Goal: Communication & Community: Answer question/provide support

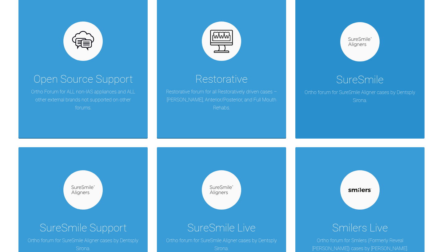
click at [357, 87] on div "SureSmile" at bounding box center [359, 79] width 47 height 17
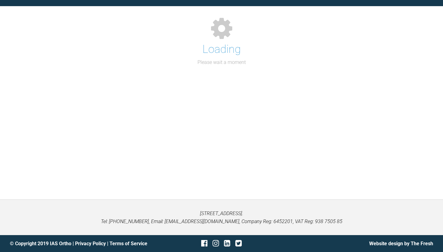
scroll to position [63, 0]
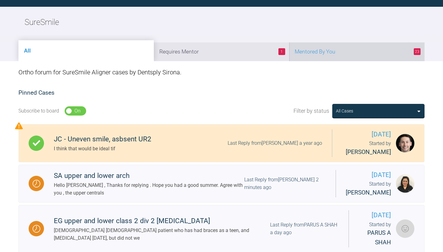
click at [338, 52] on li "23 Mentored By You" at bounding box center [356, 51] width 135 height 19
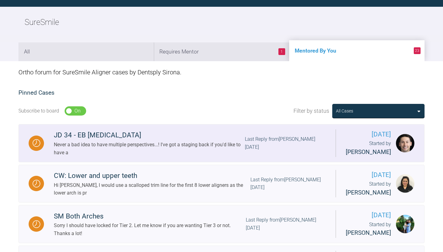
click at [135, 139] on div "JD 34 - EB [MEDICAL_DATA]" at bounding box center [149, 135] width 191 height 11
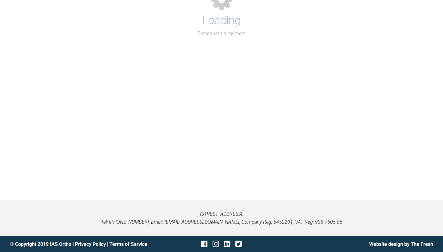
click at [135, 139] on div "Loading Please wait a moment" at bounding box center [221, 88] width 443 height 223
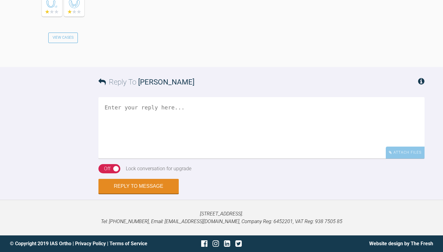
scroll to position [1766, 0]
click at [168, 142] on textarea at bounding box center [261, 127] width 326 height 61
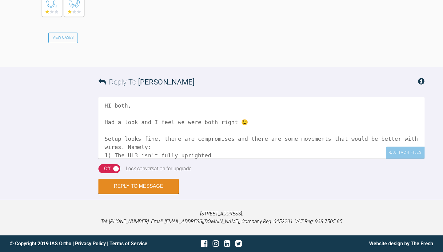
scroll to position [10, 0]
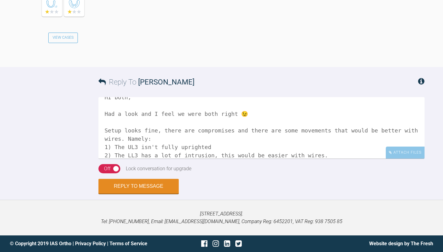
click at [331, 135] on textarea "HI both, Had a look and I feel we were both right 😉 Setup looks fine, there are…" at bounding box center [261, 127] width 326 height 61
click at [182, 152] on textarea "HI both, Had a look and I feel we were both right 😉 Setup looks fine, there are…" at bounding box center [261, 127] width 326 height 61
click at [275, 150] on textarea "HI both, Had a look and I feel we were both right 😉 Setup looks fine, there are…" at bounding box center [261, 127] width 326 height 61
click at [185, 152] on textarea "HI both, Had a look and I feel we were both right 😉 Setup looks fine, there are…" at bounding box center [261, 127] width 326 height 61
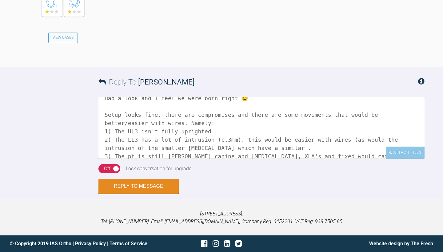
scroll to position [26, 0]
click at [138, 145] on textarea "HI both, Had a look and I feel we were both right 😉 Setup looks fine, there are…" at bounding box center [261, 127] width 326 height 61
click at [337, 152] on textarea "HI both, Had a look and I feel we were both right 😉 Setup looks fine, there are…" at bounding box center [261, 127] width 326 height 61
click at [205, 144] on textarea "HI both, Had a look and I feel we were both right 😉 Setup looks fine, there are…" at bounding box center [261, 127] width 326 height 61
click at [279, 143] on textarea "HI both, Had a look and I feel we were both right 😉 Setup looks fine, there are…" at bounding box center [261, 127] width 326 height 61
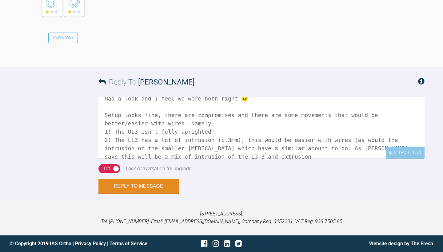
click at [346, 142] on textarea "HI both, Had a look and I feel we were both right 😉 Setup looks fine, there are…" at bounding box center [261, 127] width 326 height 61
click at [334, 151] on textarea "HI both, Had a look and I feel we were both right 😉 Setup looks fine, there are…" at bounding box center [261, 127] width 326 height 61
click at [348, 118] on textarea "HI both, Had a look and I feel we were both right 😉 Setup looks fine, there are…" at bounding box center [261, 127] width 326 height 61
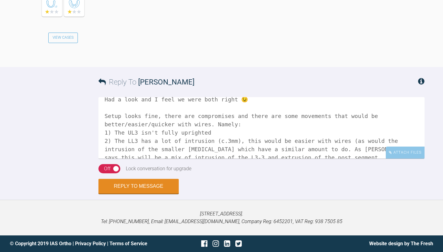
click at [188, 126] on textarea "HI both, Had a look and I feel we were both right 😉 Setup looks fine, there are…" at bounding box center [261, 127] width 326 height 61
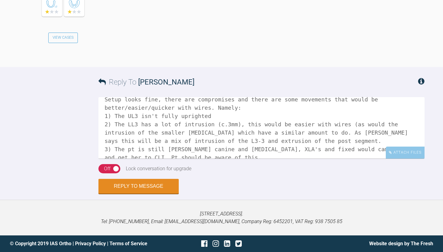
scroll to position [43, 0]
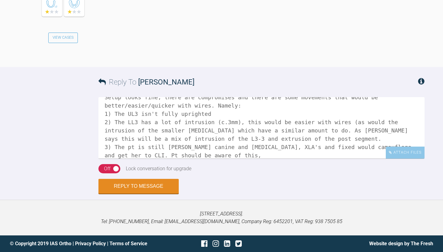
click at [137, 123] on textarea "HI both, Had a look and I feel we were both right 😉 Setup looks fine, there are…" at bounding box center [261, 127] width 326 height 61
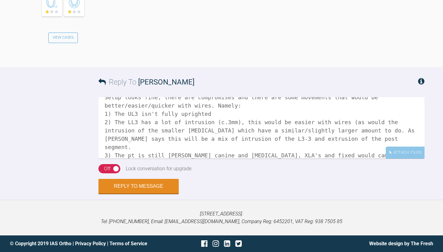
click at [141, 129] on textarea "HI both, Had a look and I feel we were both right 😉 Setup looks fine, there are…" at bounding box center [261, 127] width 326 height 61
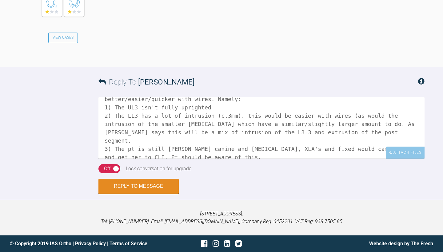
scroll to position [55, 0]
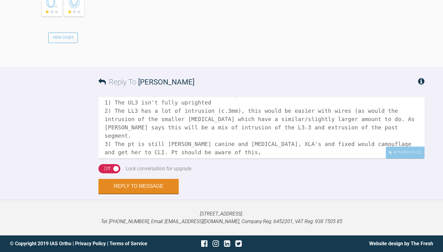
click at [125, 120] on textarea "HI both, Had a look and I feel we were both right 😉 Setup looks fine, there are…" at bounding box center [261, 127] width 326 height 61
click at [164, 132] on textarea "HI both, Had a look and I feel we were both right 😉 Setup looks fine, there are…" at bounding box center [261, 127] width 326 height 61
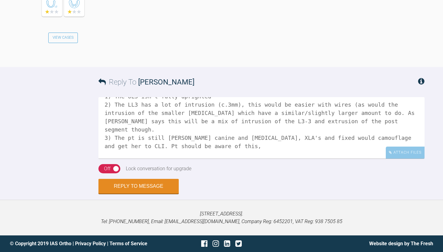
scroll to position [61, 0]
click at [393, 121] on textarea "HI both, Had a look and I feel we were both right 😉 Setup looks fine, there are…" at bounding box center [261, 127] width 326 height 61
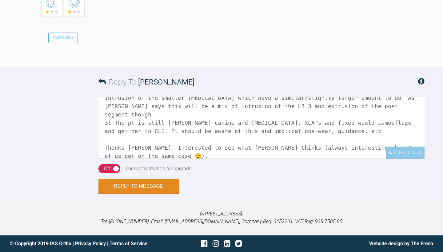
scroll to position [75, 0]
type textarea "HI both, Had a look and I feel we were both right 😉 Setup looks fine, there are…"
click at [156, 183] on button "Reply to Message" at bounding box center [138, 187] width 80 height 15
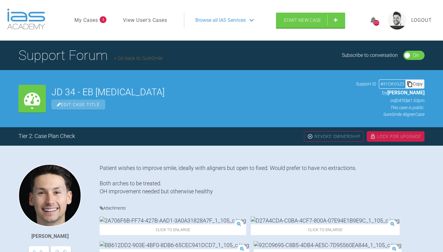
scroll to position [0, 0]
click at [91, 19] on link "My Cases" at bounding box center [86, 20] width 24 height 8
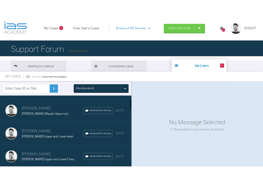
scroll to position [30, 0]
